Goal: Navigation & Orientation: Find specific page/section

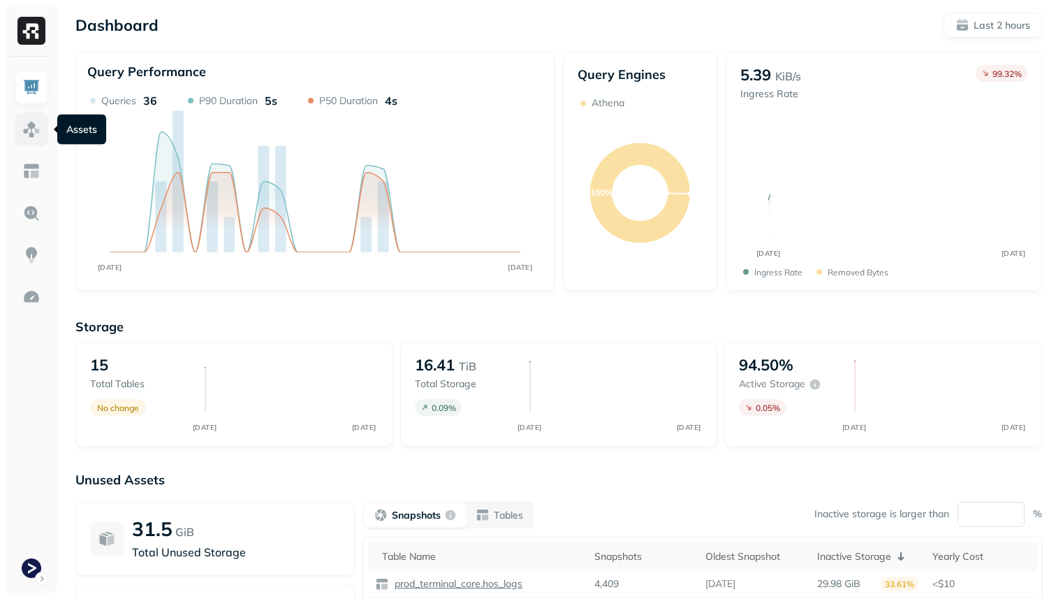
click at [27, 126] on img at bounding box center [31, 129] width 18 height 18
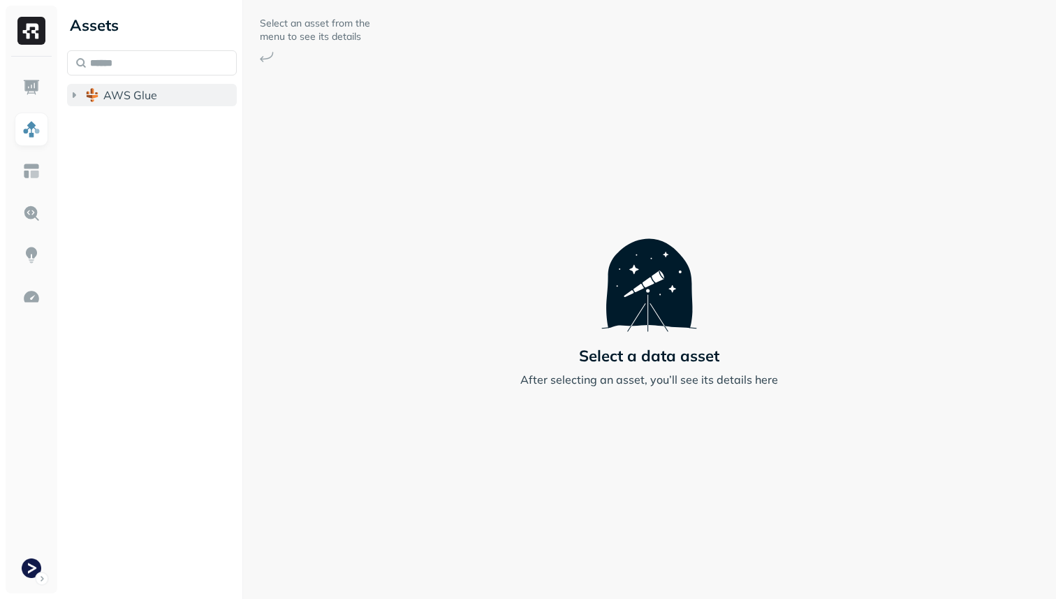
click at [129, 103] on button "AWS Glue" at bounding box center [152, 95] width 170 height 22
click at [129, 139] on button "prod_terminal_view" at bounding box center [159, 149] width 156 height 22
click at [135, 125] on span "prod_terminal_core" at bounding box center [167, 122] width 101 height 14
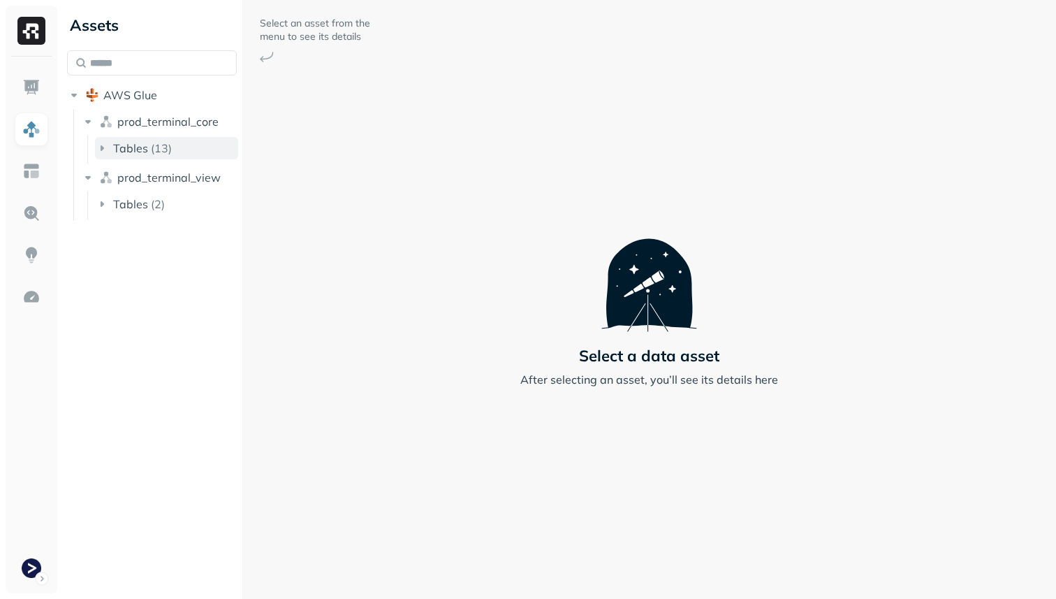
click at [135, 144] on span "Tables" at bounding box center [130, 148] width 35 height 14
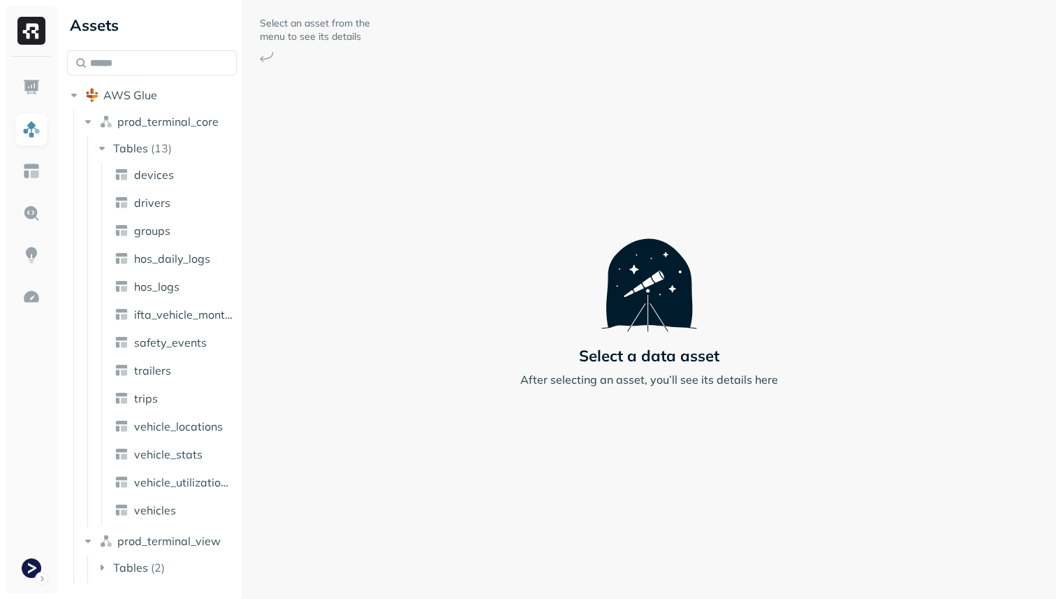
click at [193, 414] on ul "devices drivers groups hos_daily_logs hos_logs ifta_vehicle_months safety_event…" at bounding box center [170, 343] width 138 height 363
click at [193, 421] on span "vehicle_locations" at bounding box center [178, 426] width 89 height 14
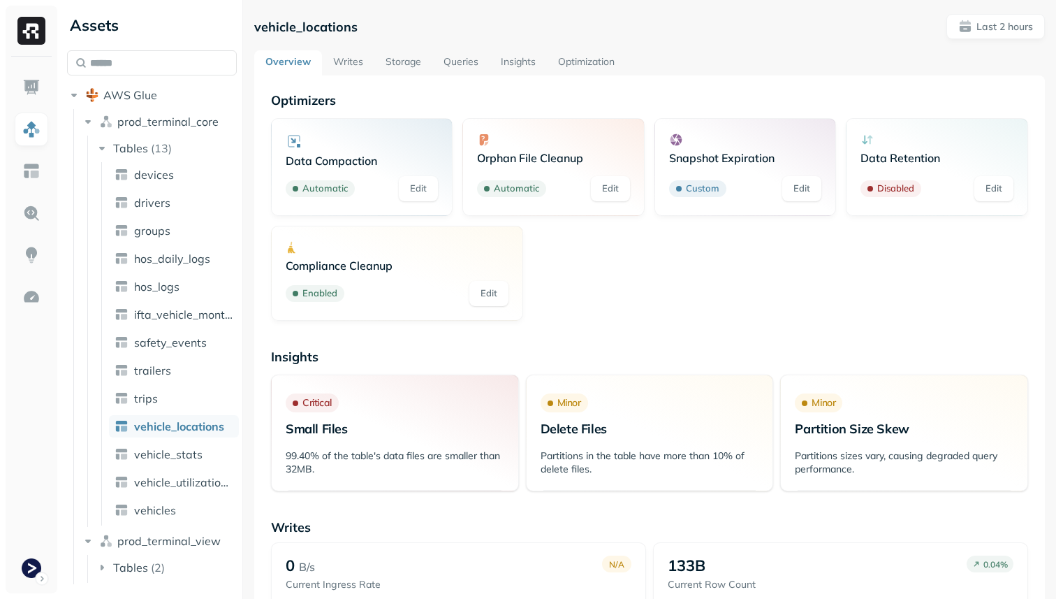
click at [390, 64] on link "Storage" at bounding box center [403, 62] width 58 height 25
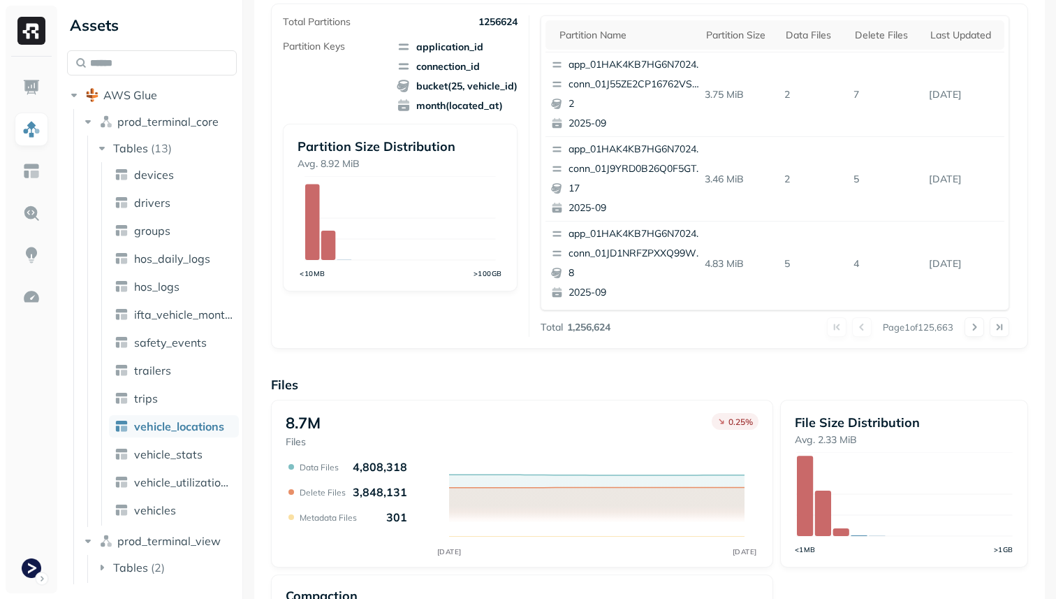
scroll to position [467, 0]
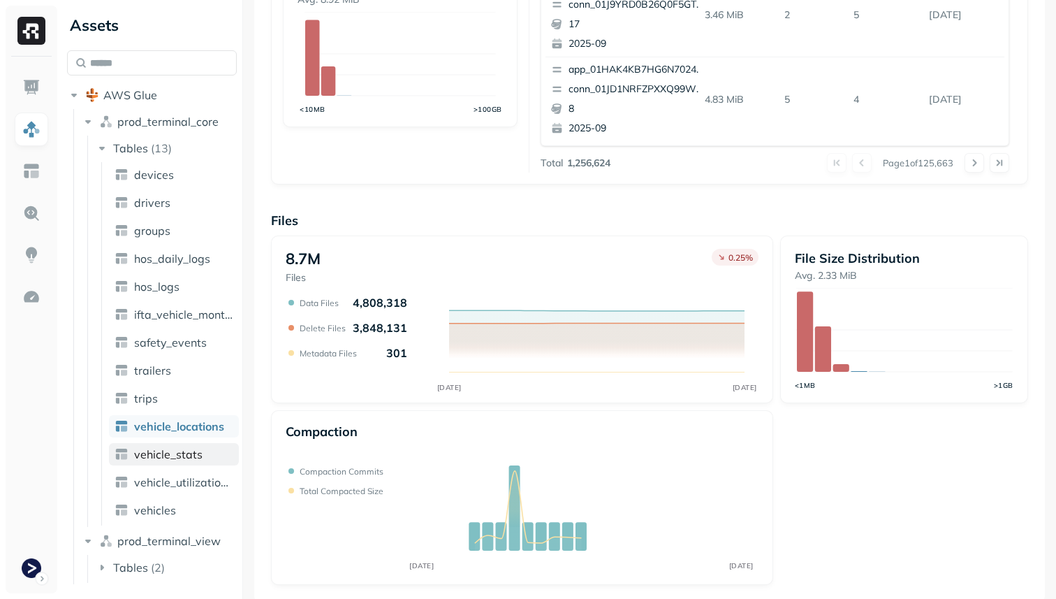
click at [175, 451] on span "vehicle_stats" at bounding box center [168, 454] width 68 height 14
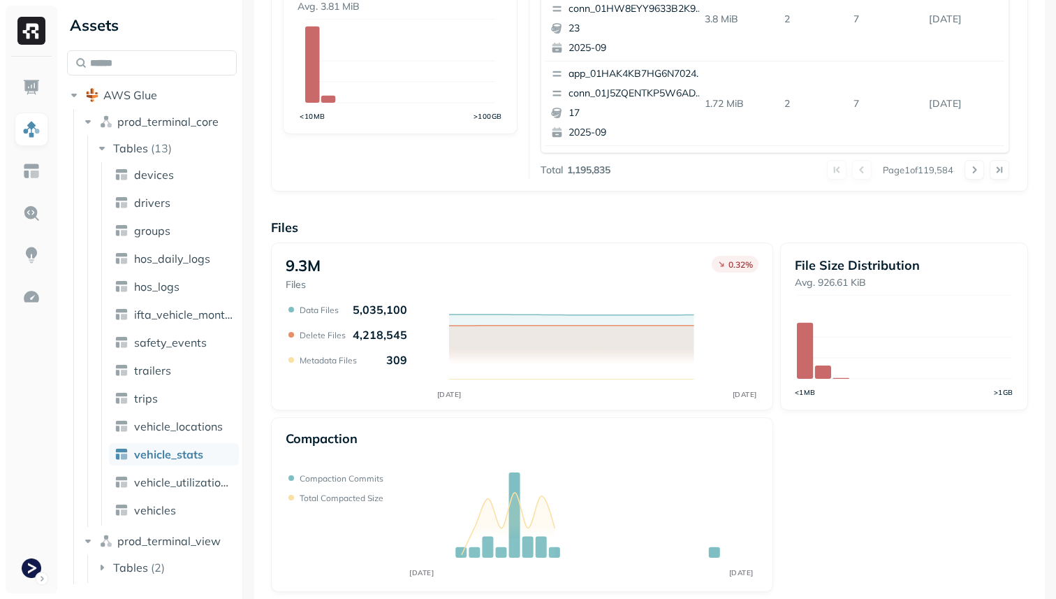
scroll to position [469, 0]
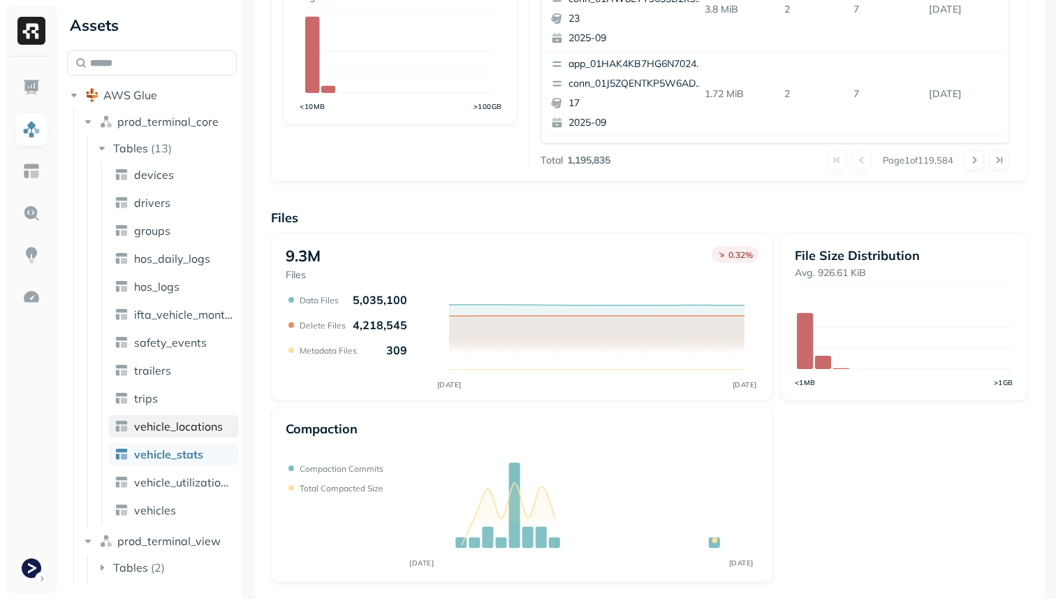
click at [192, 426] on span "vehicle_locations" at bounding box center [178, 426] width 89 height 14
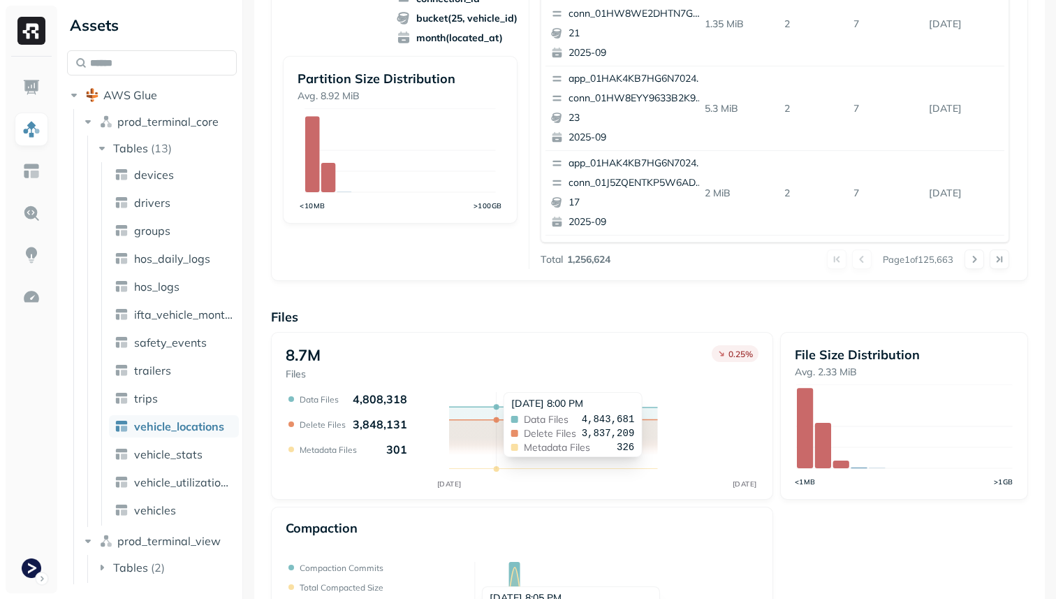
scroll to position [469, 0]
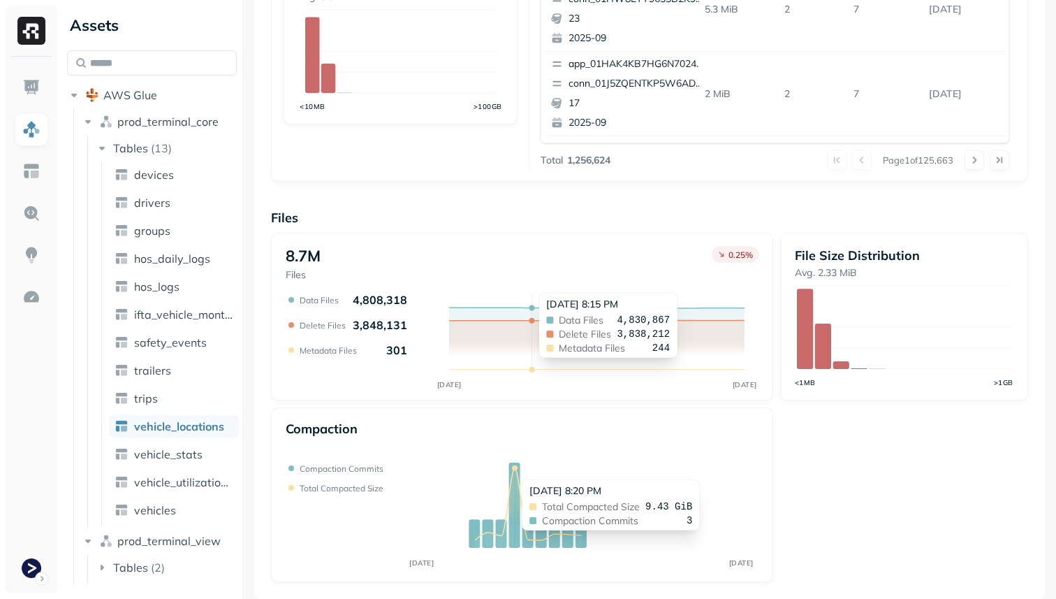
click at [515, 472] on icon at bounding box center [528, 508] width 107 height 80
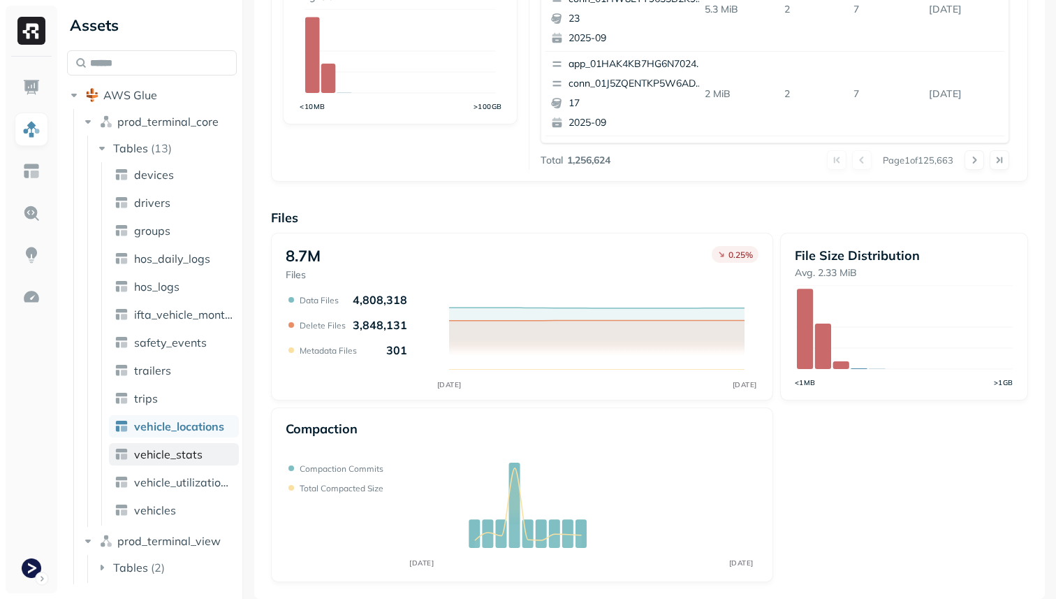
click at [166, 453] on span "vehicle_stats" at bounding box center [168, 454] width 68 height 14
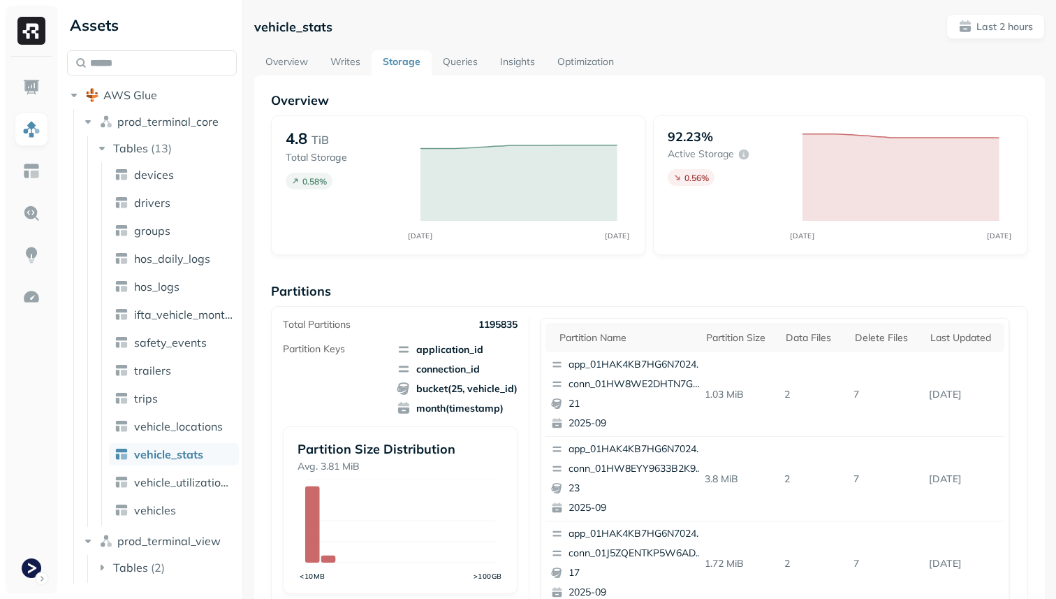
click at [569, 60] on link "Optimization" at bounding box center [585, 62] width 79 height 25
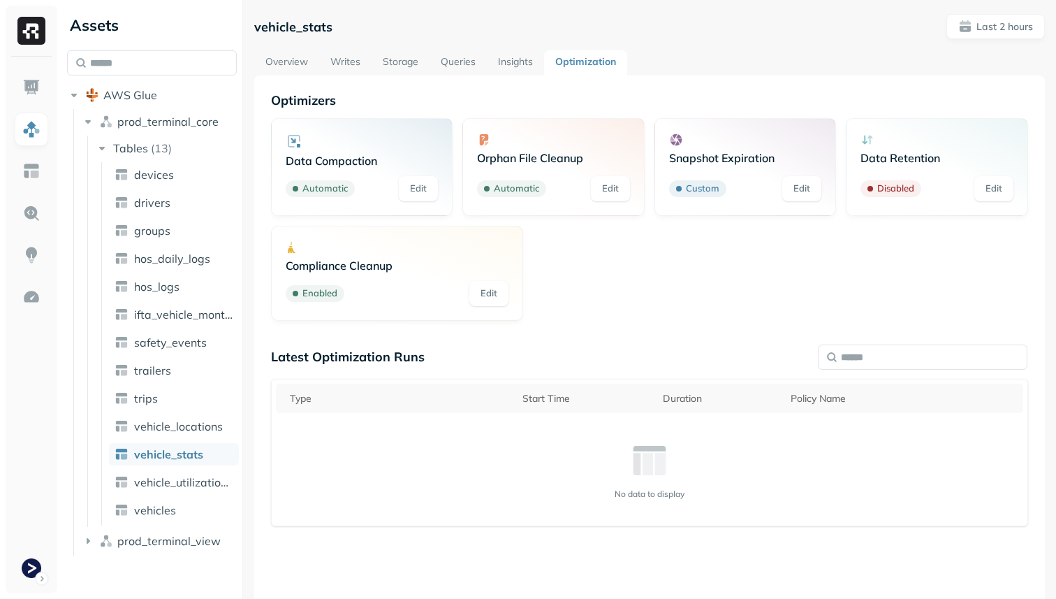
click at [397, 64] on link "Storage" at bounding box center [401, 62] width 58 height 25
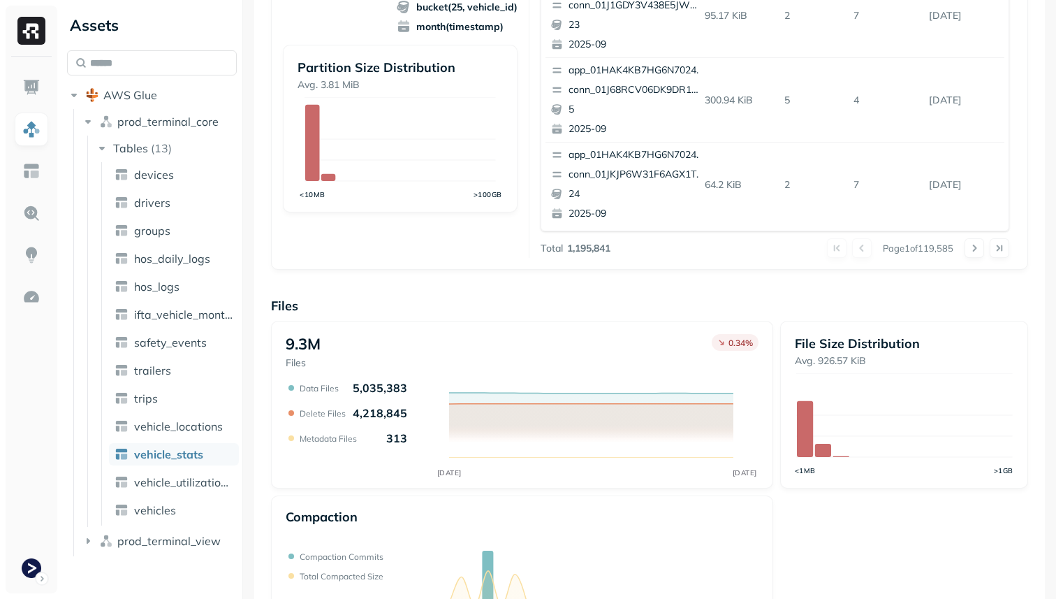
scroll to position [469, 0]
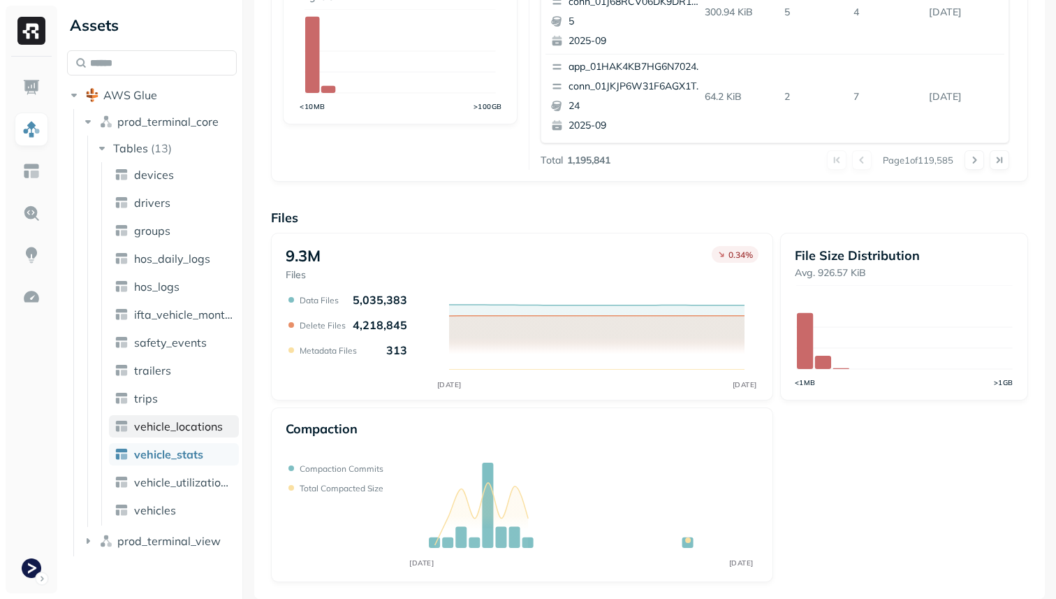
click at [186, 434] on link "vehicle_locations" at bounding box center [174, 426] width 130 height 22
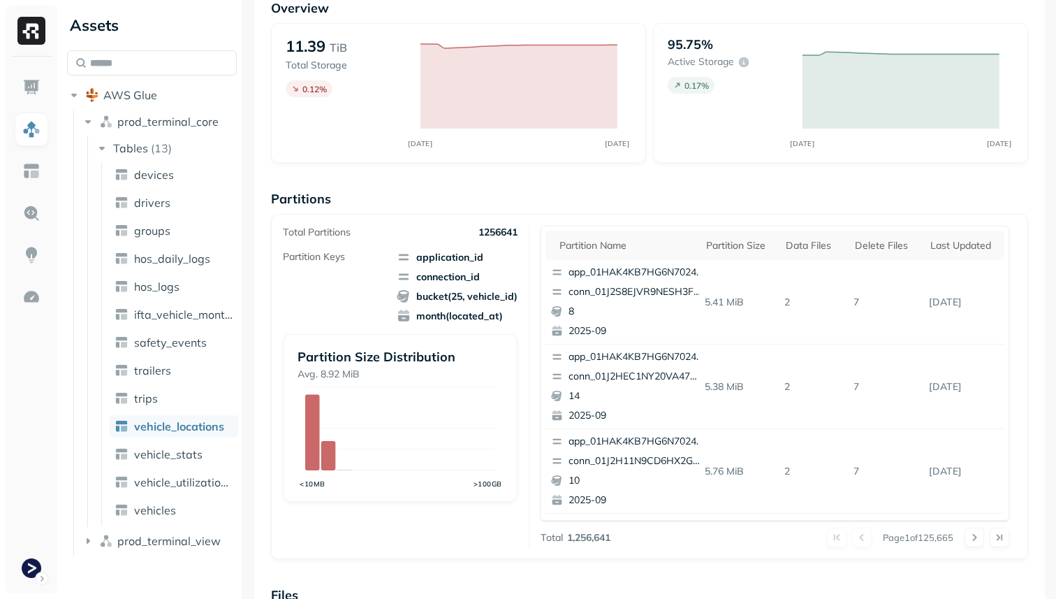
scroll to position [469, 0]
